Goal: Transaction & Acquisition: Download file/media

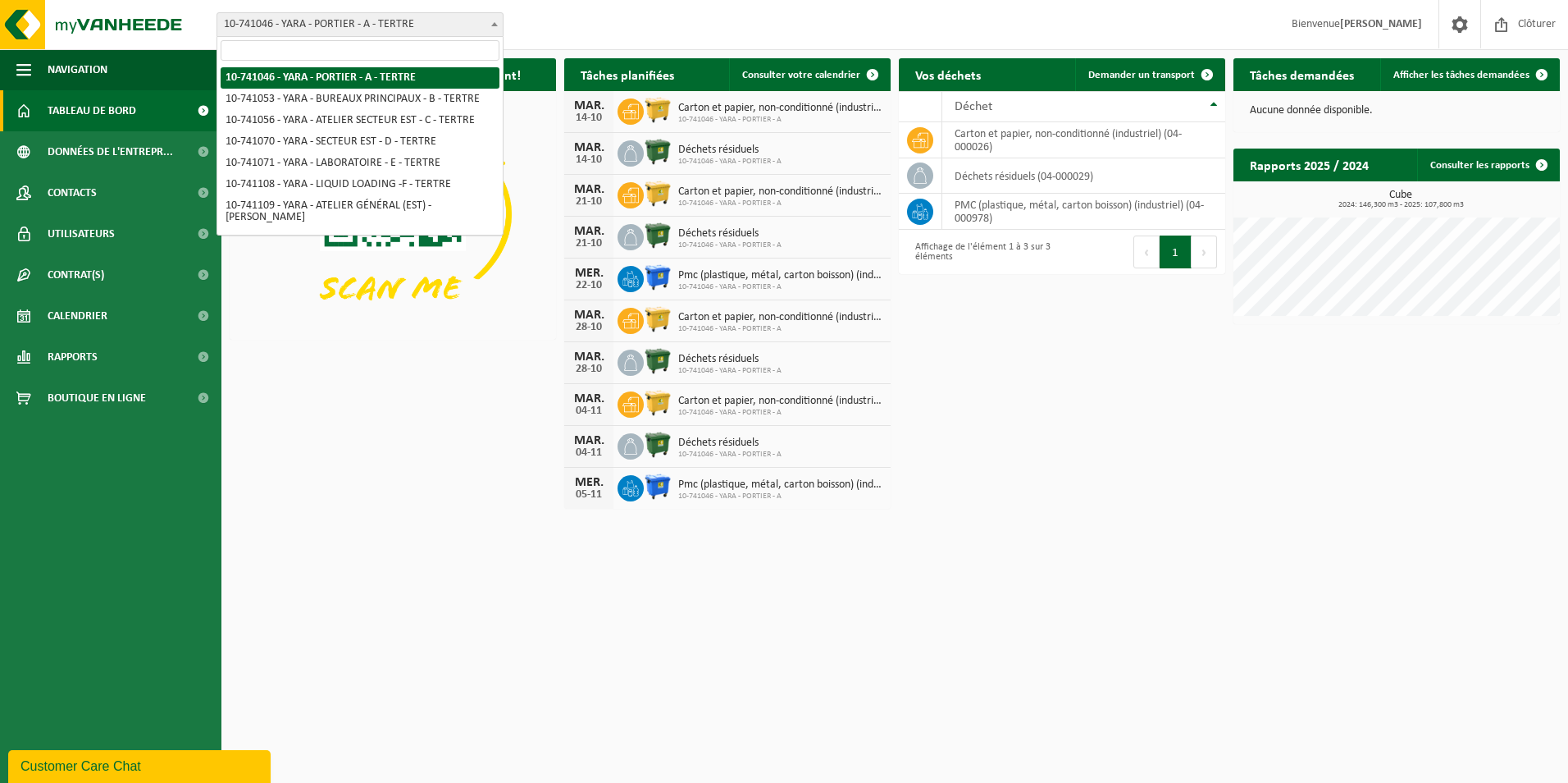
click at [494, 25] on b at bounding box center [494, 24] width 7 height 4
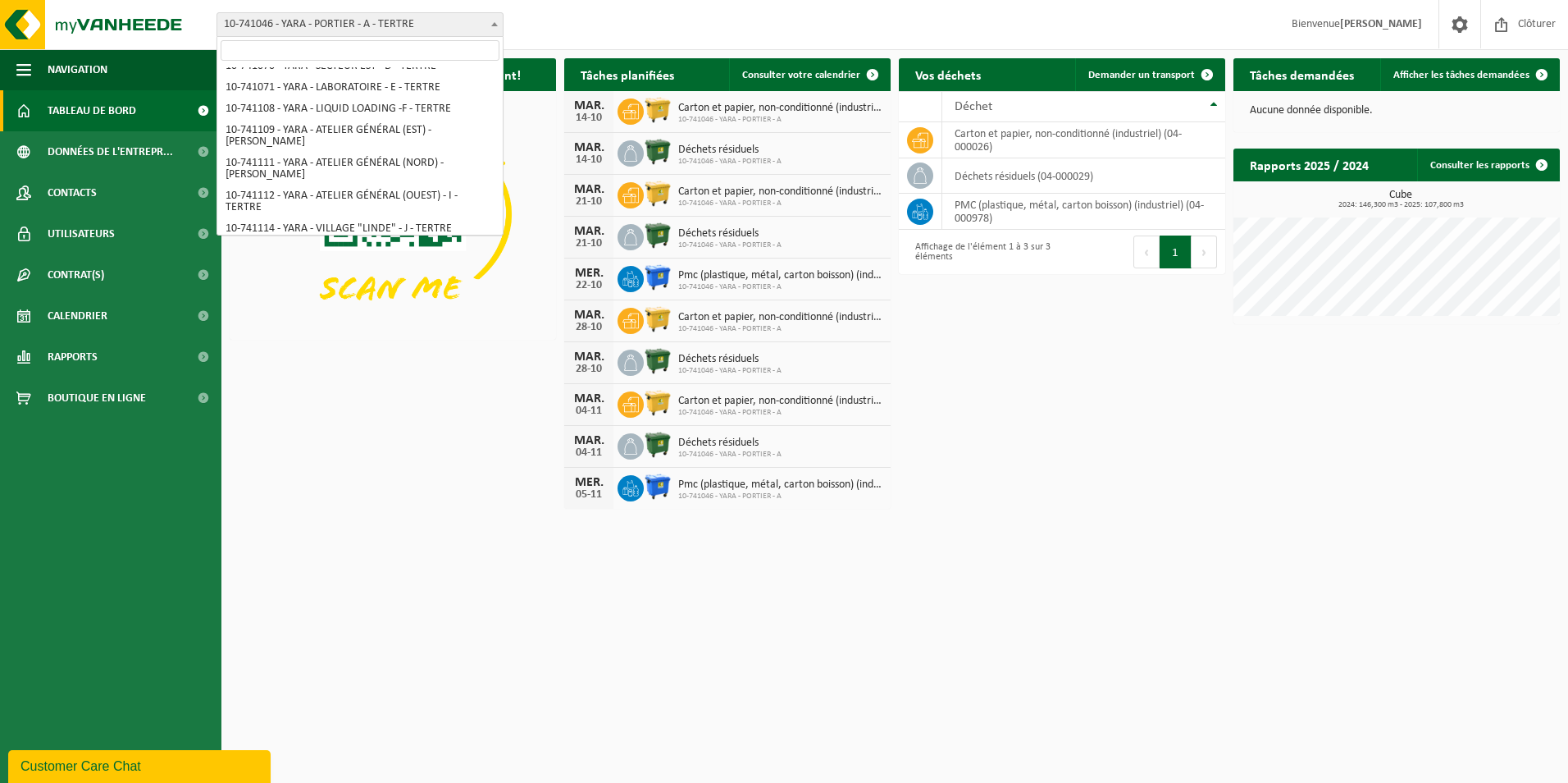
scroll to position [133, 0]
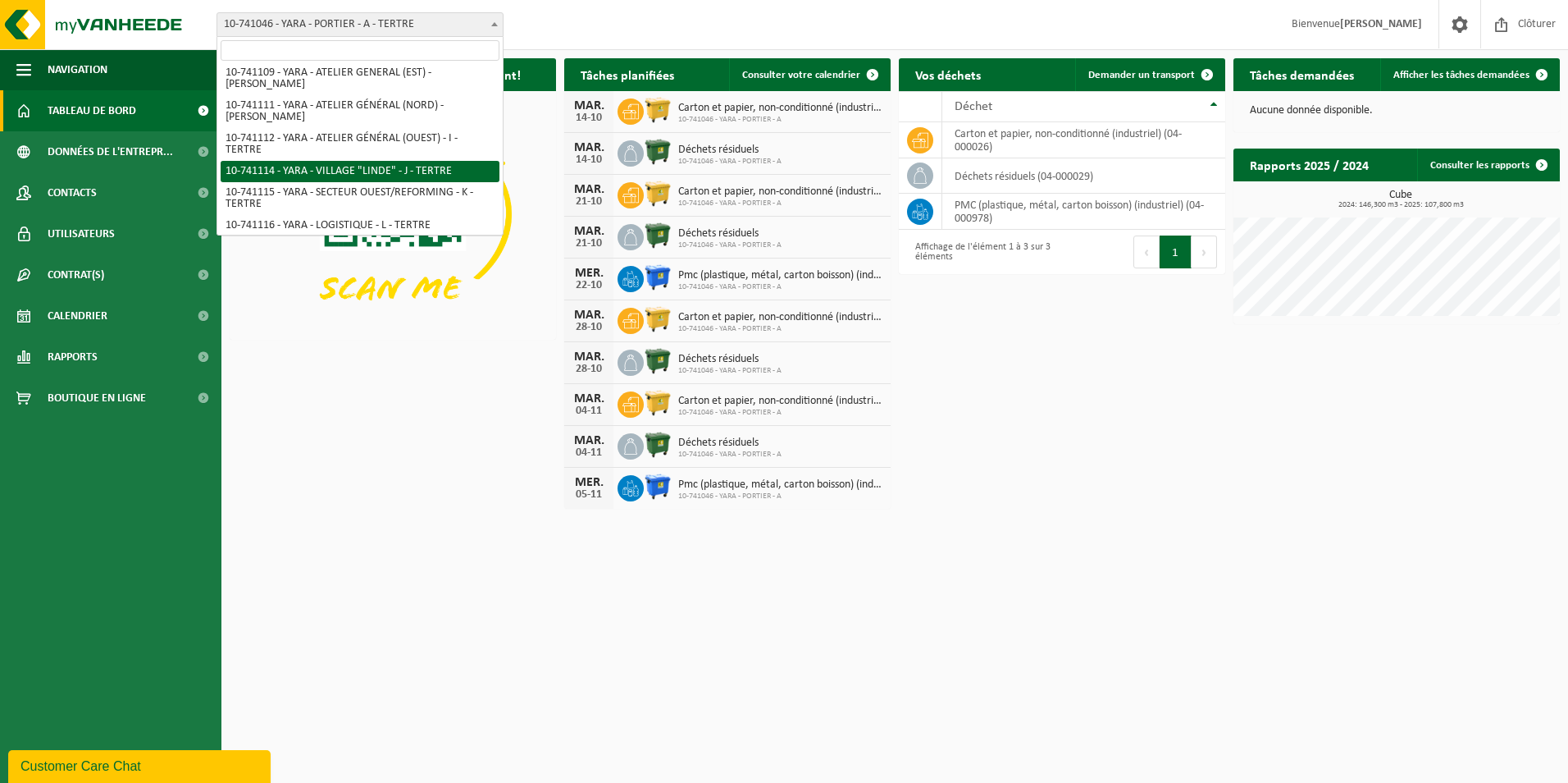
select select "4516"
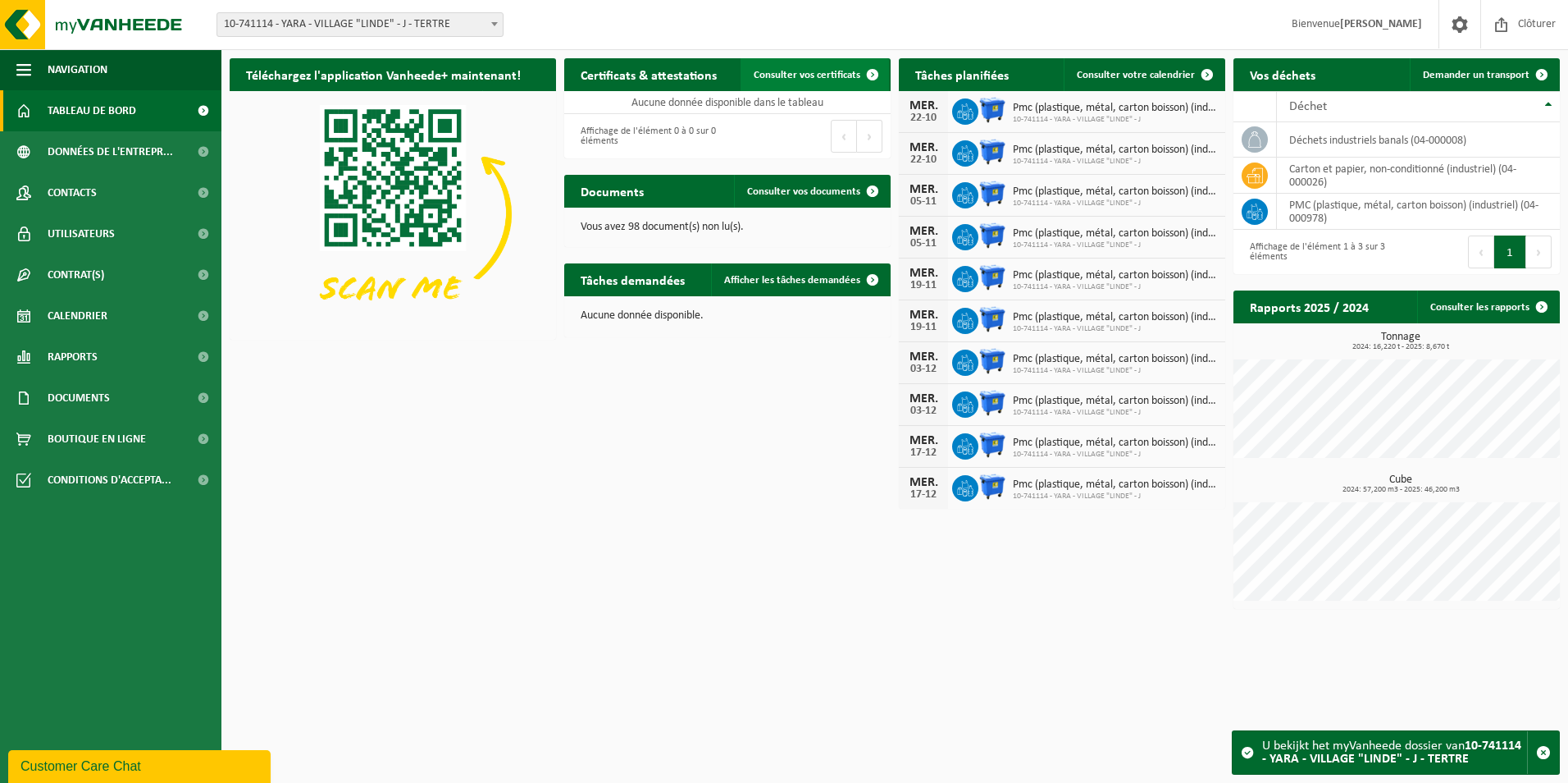
click at [784, 80] on span "Consulter vos certificats" at bounding box center [806, 74] width 106 height 10
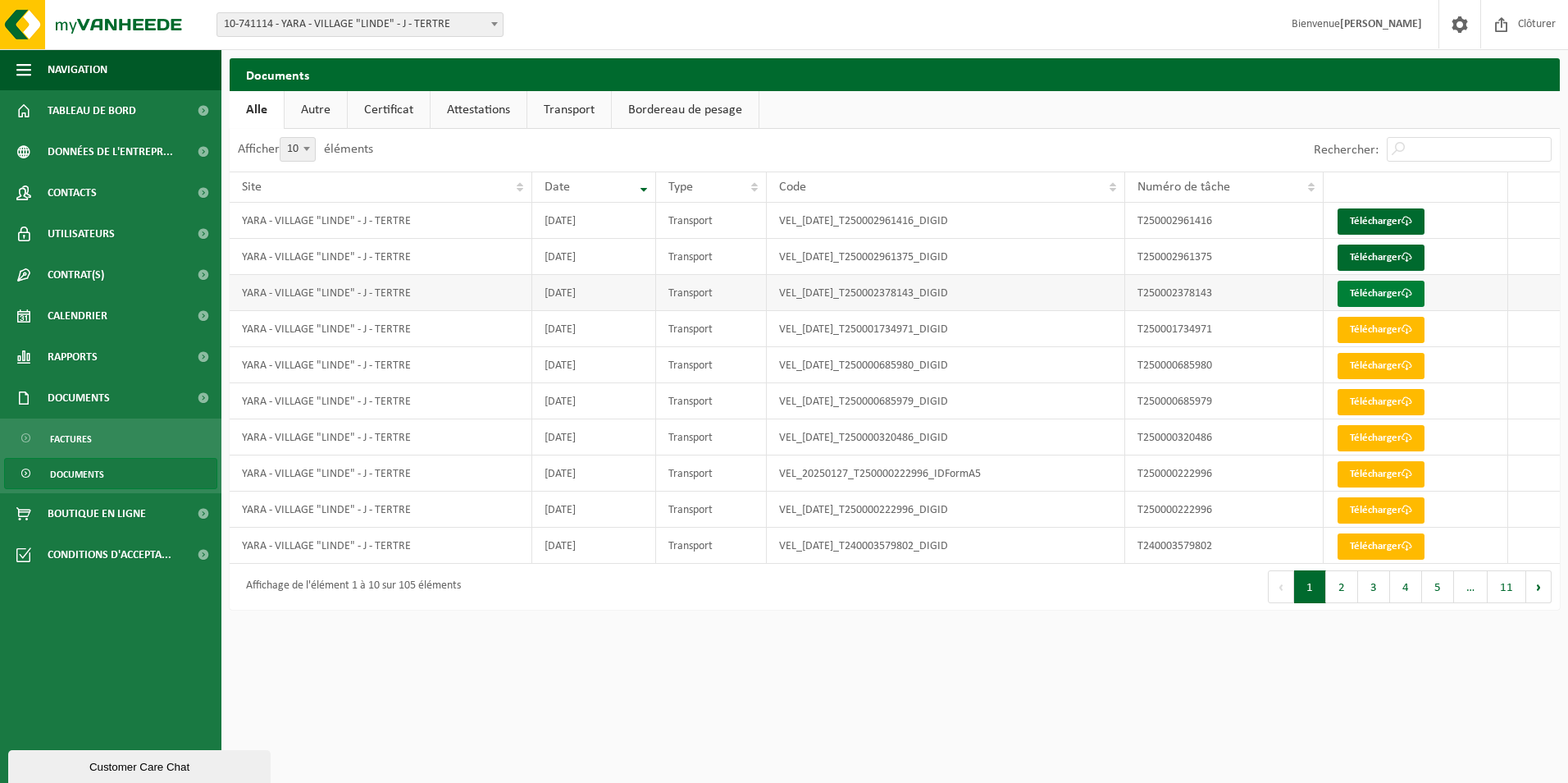
click at [1373, 296] on link "Télécharger" at bounding box center [1380, 293] width 87 height 26
click at [1381, 260] on link "Télécharger" at bounding box center [1380, 258] width 87 height 26
click at [1383, 222] on link "Télécharger" at bounding box center [1380, 222] width 87 height 26
